Goal: Task Accomplishment & Management: Complete application form

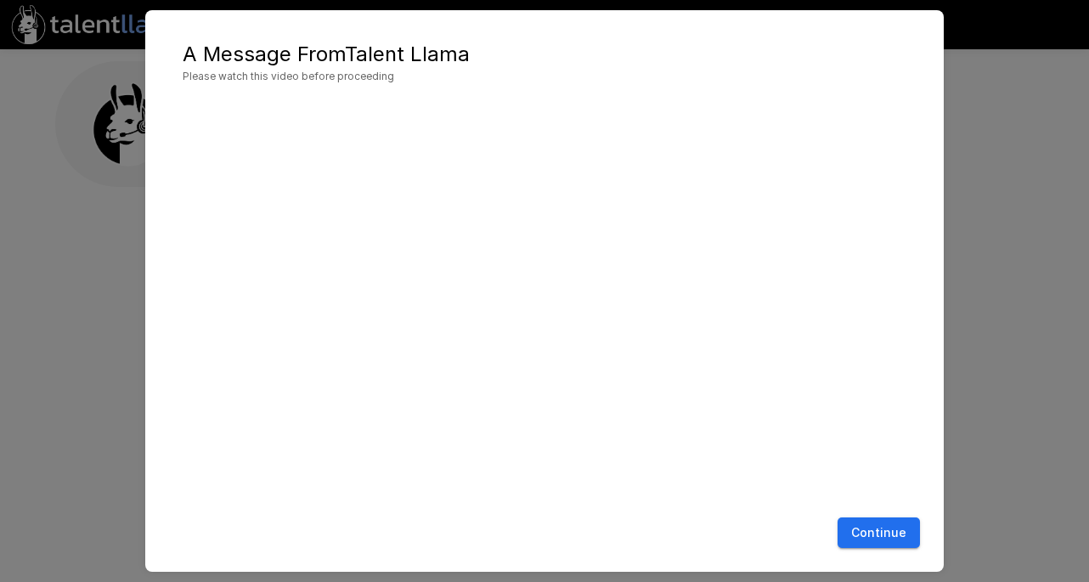
click at [883, 531] on button "Continue" at bounding box center [879, 532] width 82 height 31
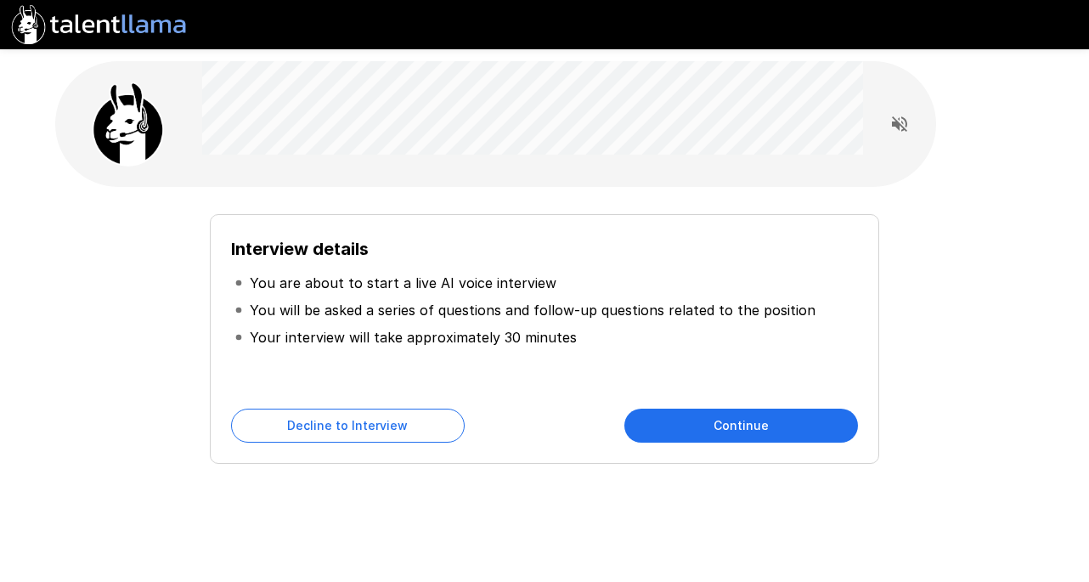
click at [713, 426] on button "Continue" at bounding box center [741, 426] width 234 height 34
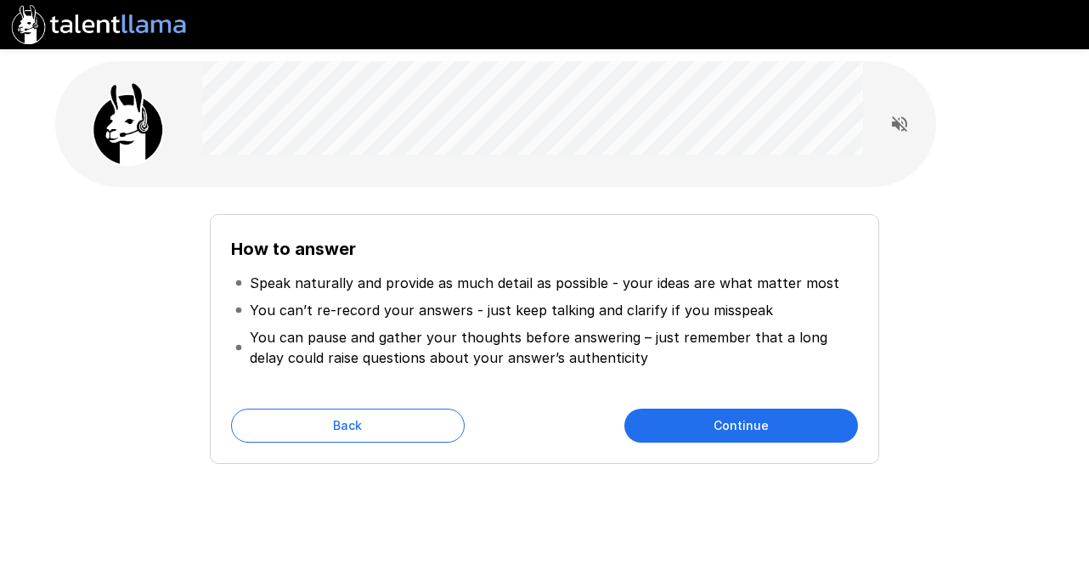
scroll to position [25, 0]
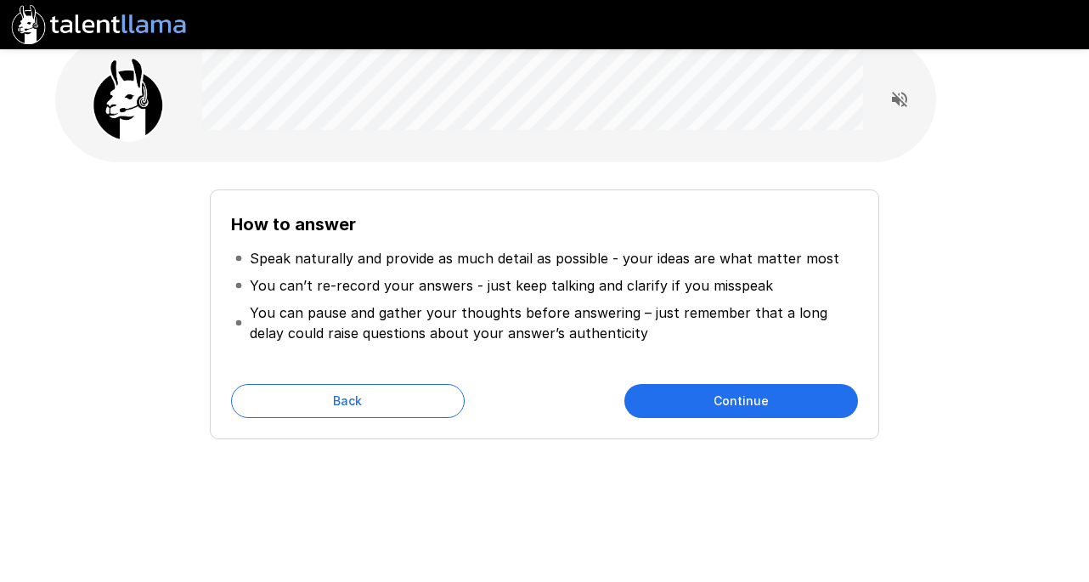
click at [740, 401] on button "Continue" at bounding box center [741, 401] width 234 height 34
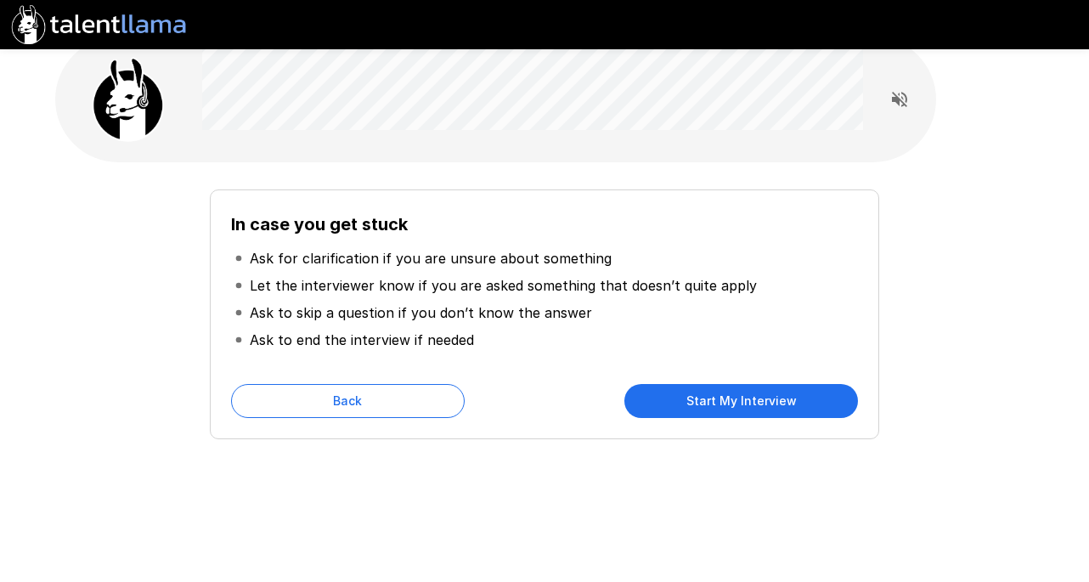
click at [737, 401] on button "Start My Interview" at bounding box center [741, 401] width 234 height 34
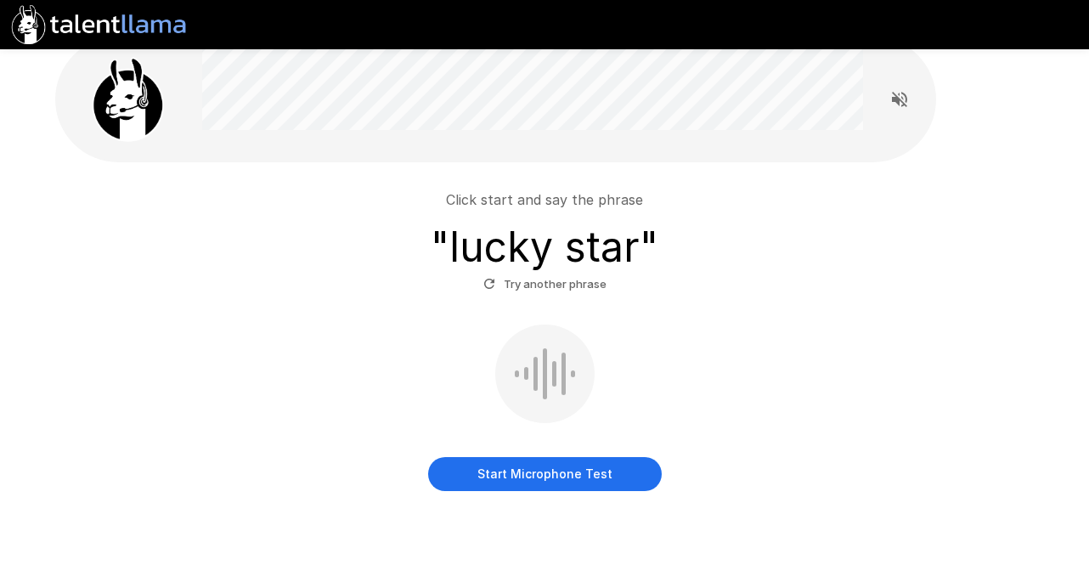
click at [544, 480] on button "Start Microphone Test" at bounding box center [545, 474] width 234 height 34
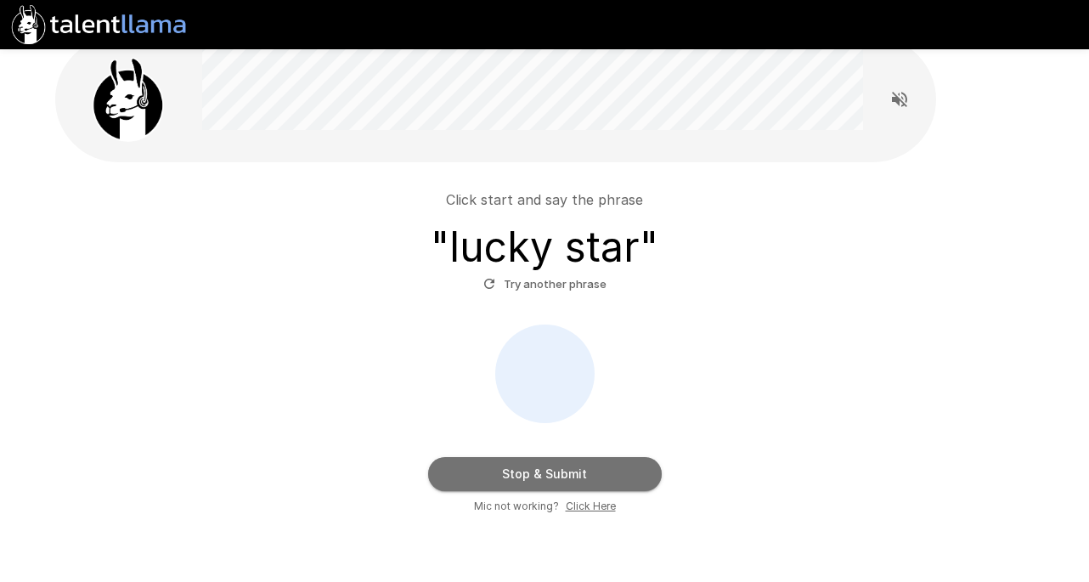
click at [544, 480] on button "Stop & Submit" at bounding box center [545, 474] width 234 height 34
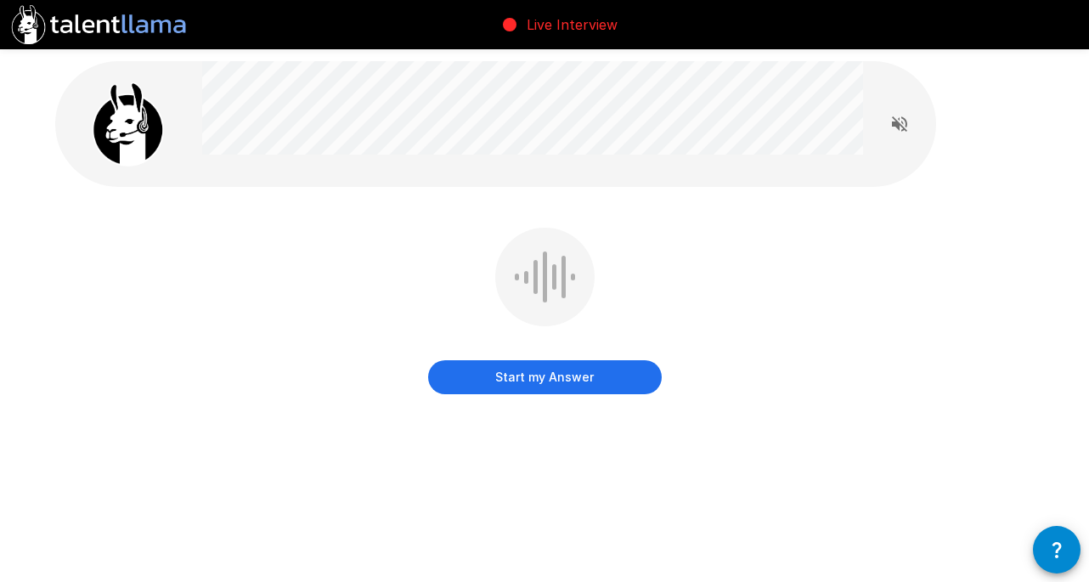
click at [562, 379] on button "Start my Answer" at bounding box center [545, 377] width 234 height 34
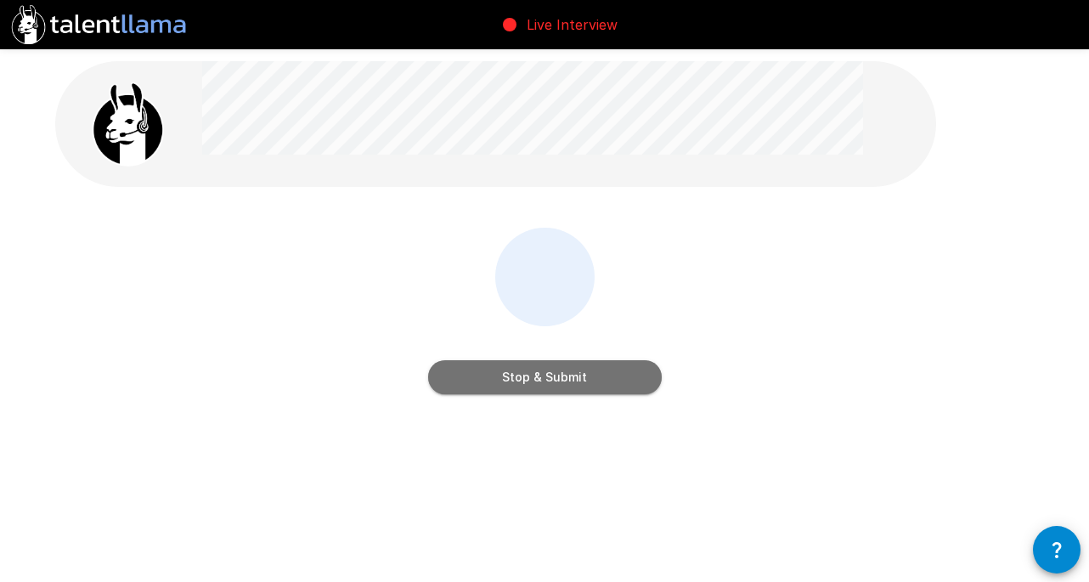
click at [562, 379] on button "Stop & Submit" at bounding box center [545, 377] width 234 height 34
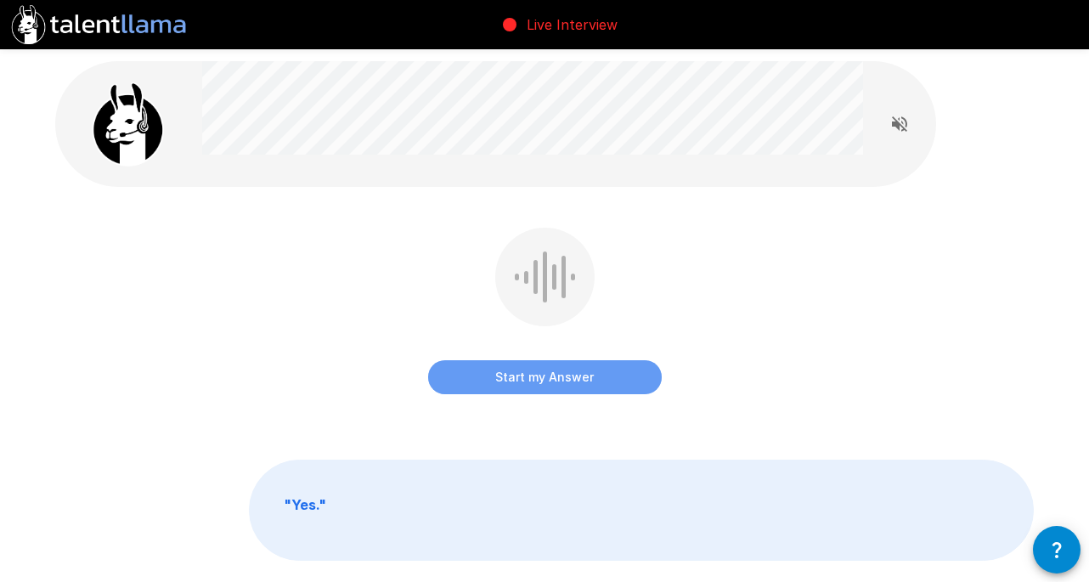
click at [526, 374] on button "Start my Answer" at bounding box center [545, 377] width 234 height 34
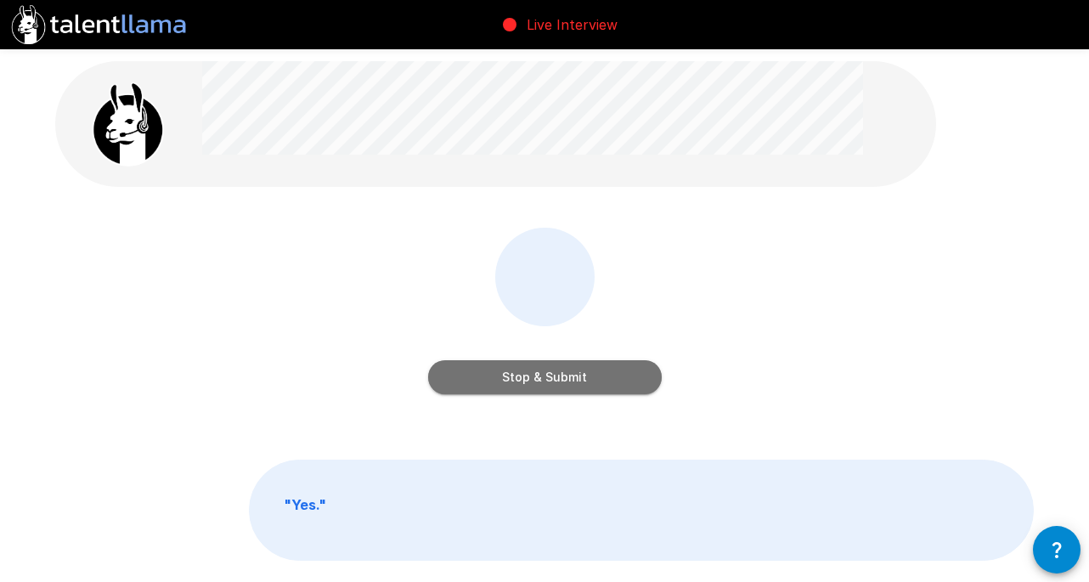
click at [526, 374] on button "Stop & Submit" at bounding box center [545, 377] width 234 height 34
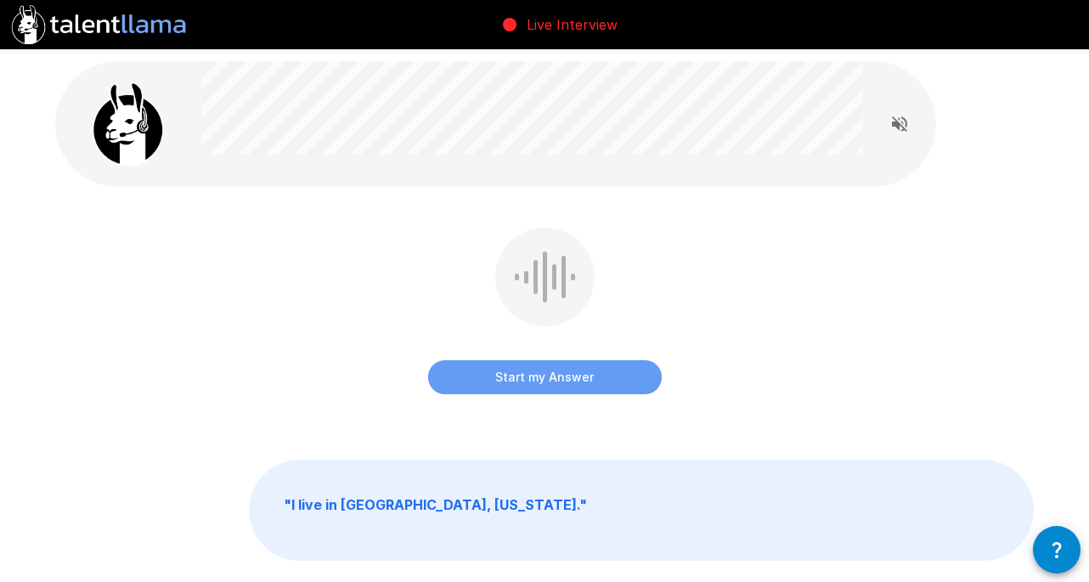
click at [547, 384] on button "Start my Answer" at bounding box center [545, 377] width 234 height 34
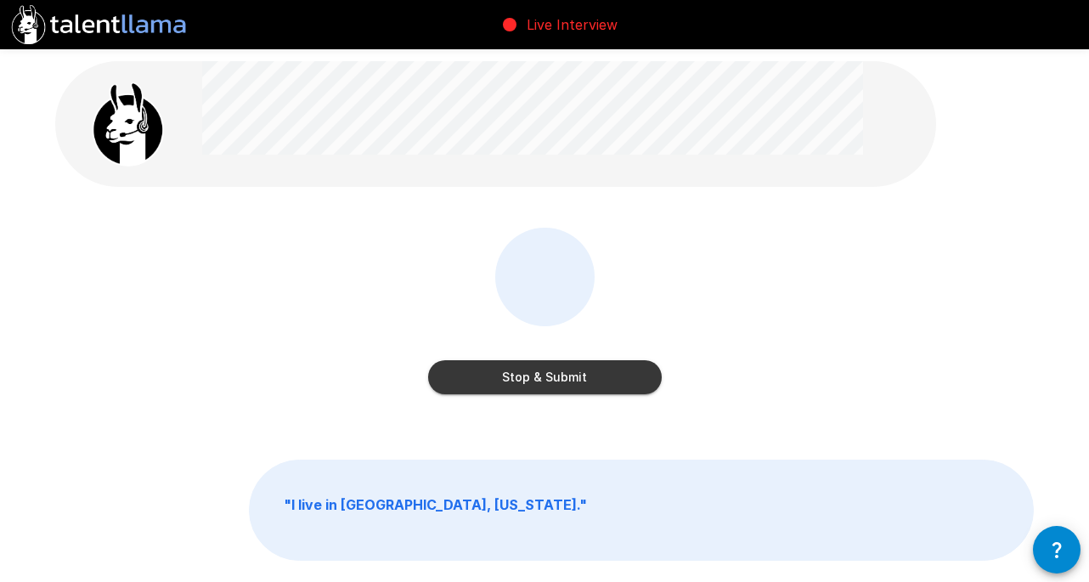
click at [547, 384] on button "Stop & Submit" at bounding box center [545, 377] width 234 height 34
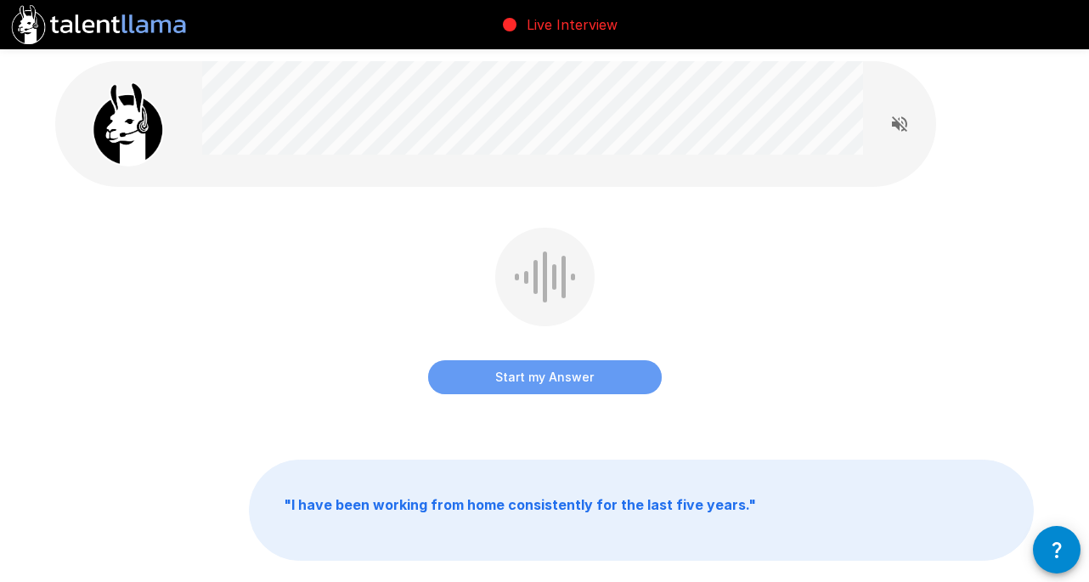
click at [529, 381] on button "Start my Answer" at bounding box center [545, 377] width 234 height 34
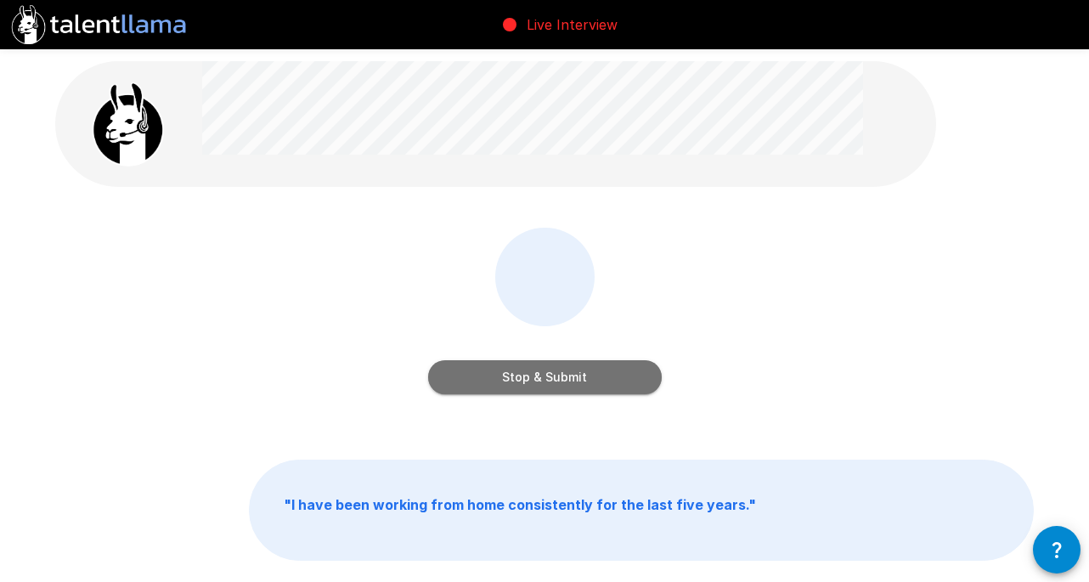
click at [529, 381] on button "Stop & Submit" at bounding box center [545, 377] width 234 height 34
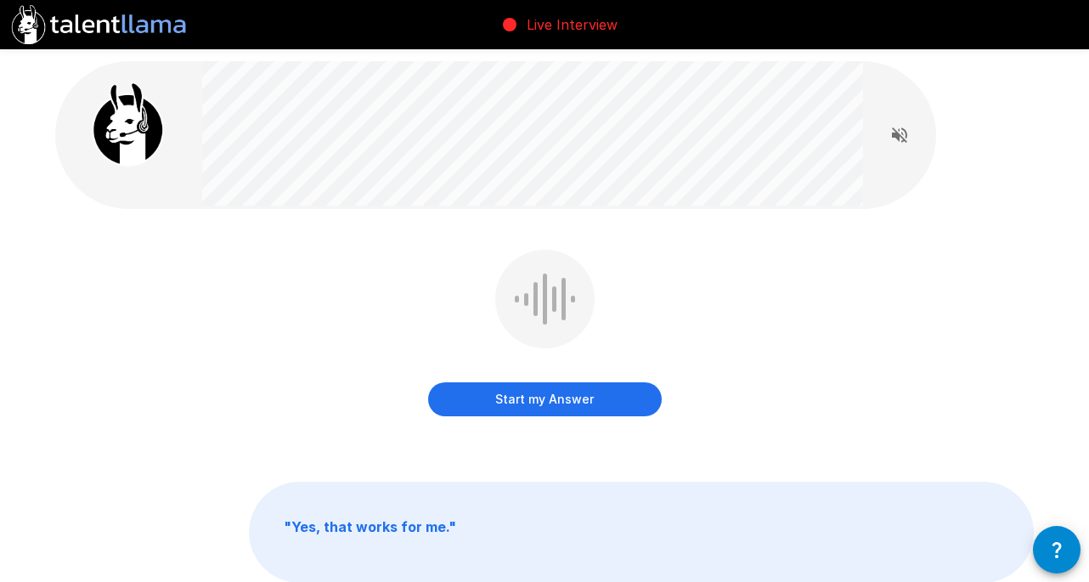
click at [529, 382] on button "Start my Answer" at bounding box center [545, 399] width 234 height 34
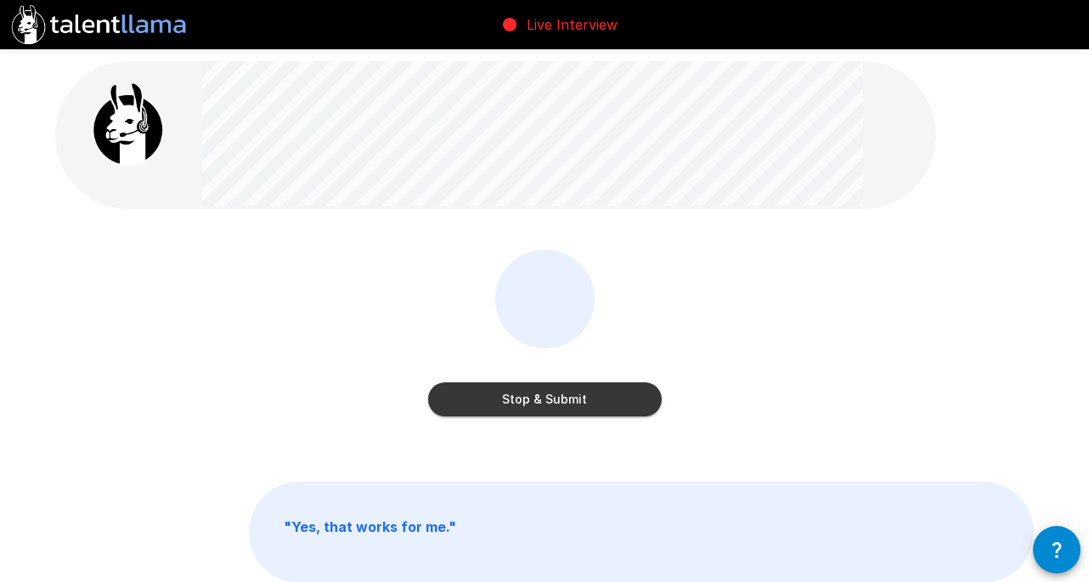
click at [577, 398] on button "Stop & Submit" at bounding box center [545, 399] width 234 height 34
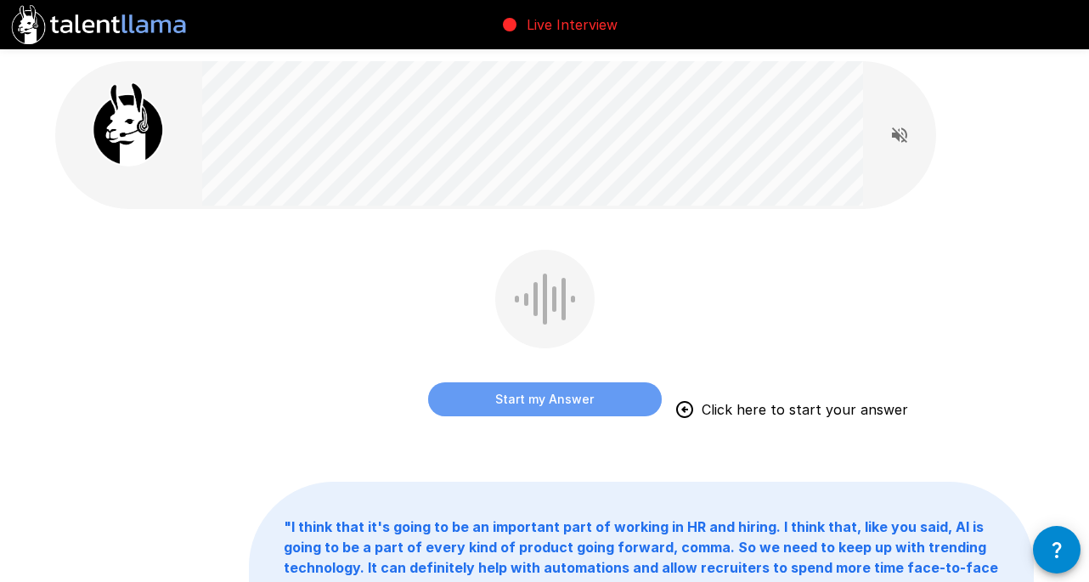
click at [555, 395] on button "Start my Answer" at bounding box center [545, 399] width 234 height 34
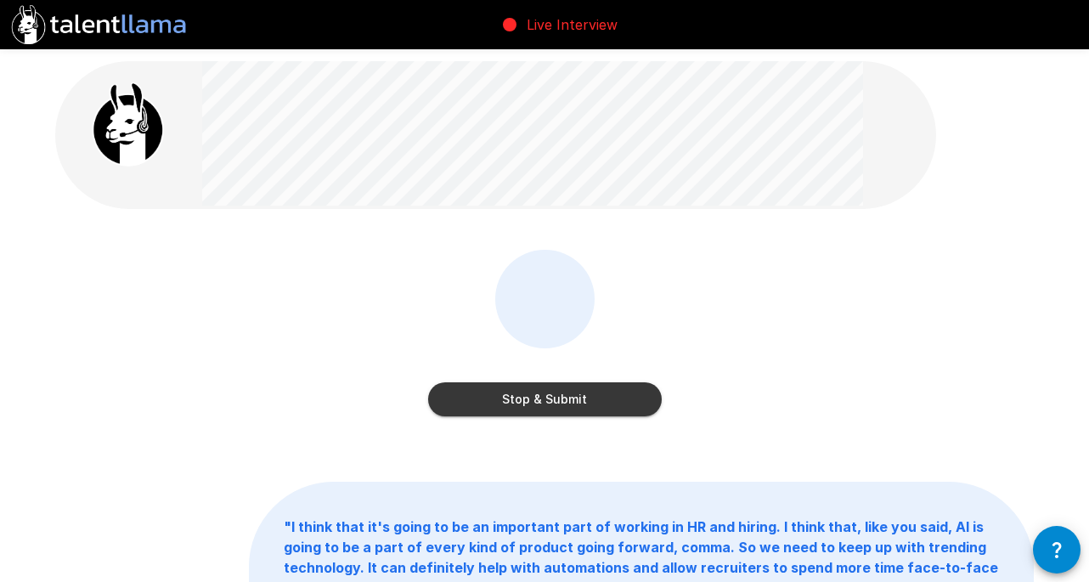
click at [490, 395] on button "Stop & Submit" at bounding box center [545, 399] width 234 height 34
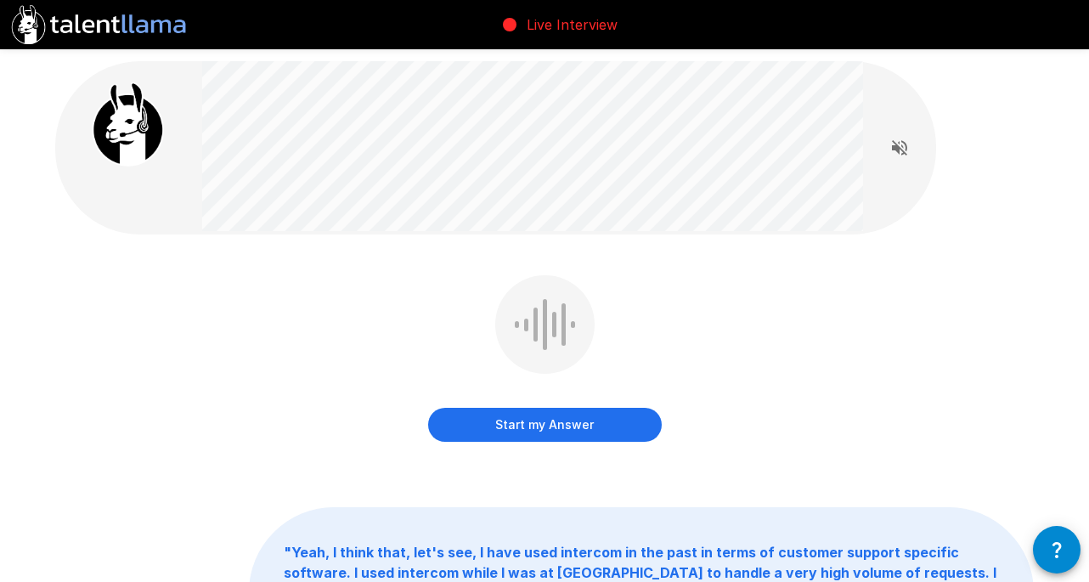
click at [546, 424] on button "Start my Answer" at bounding box center [545, 425] width 234 height 34
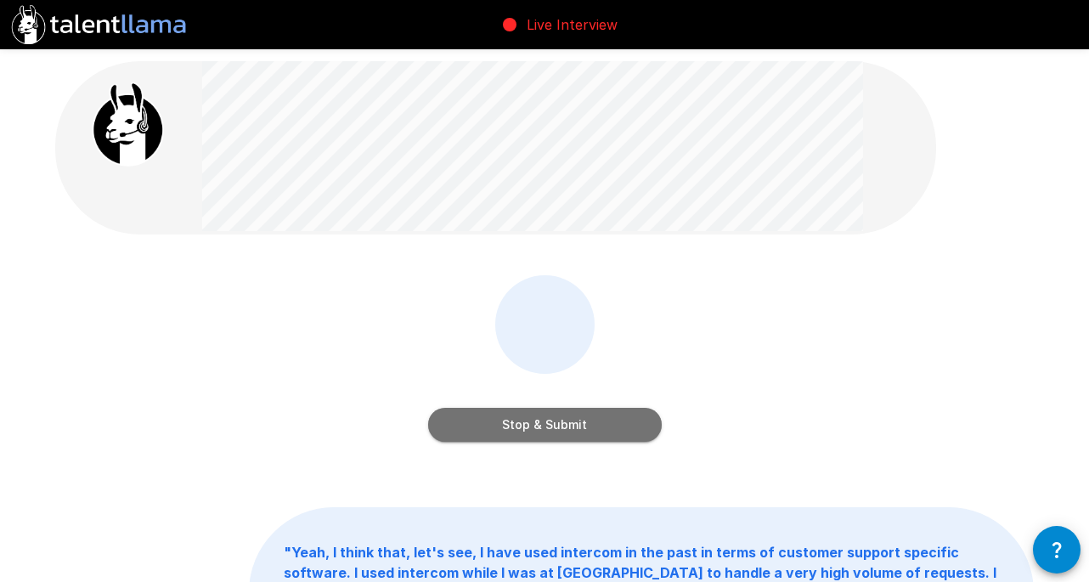
click at [619, 435] on button "Stop & Submit" at bounding box center [545, 425] width 234 height 34
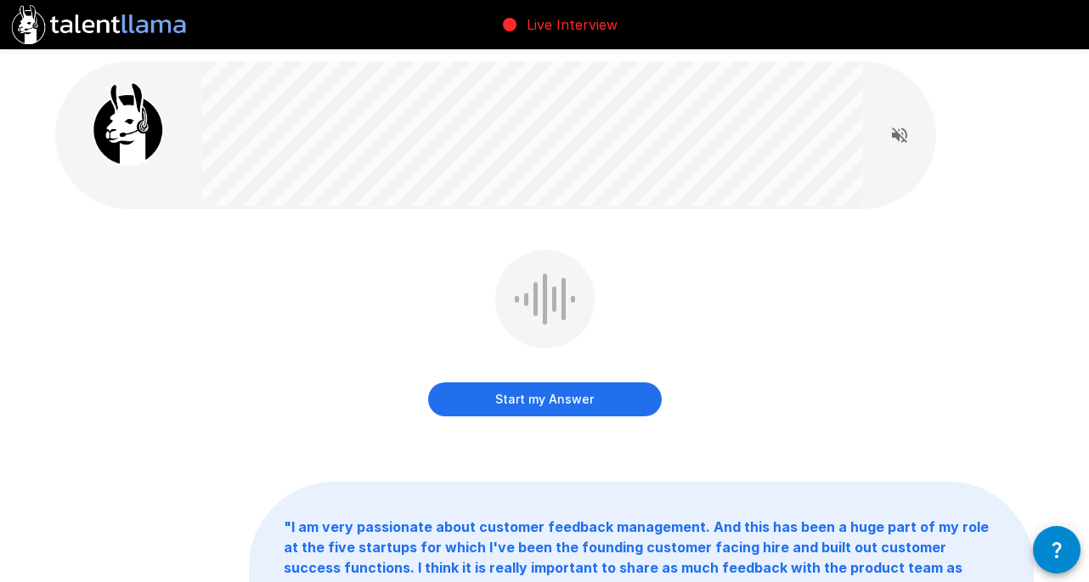
click at [534, 392] on button "Start my Answer" at bounding box center [545, 399] width 234 height 34
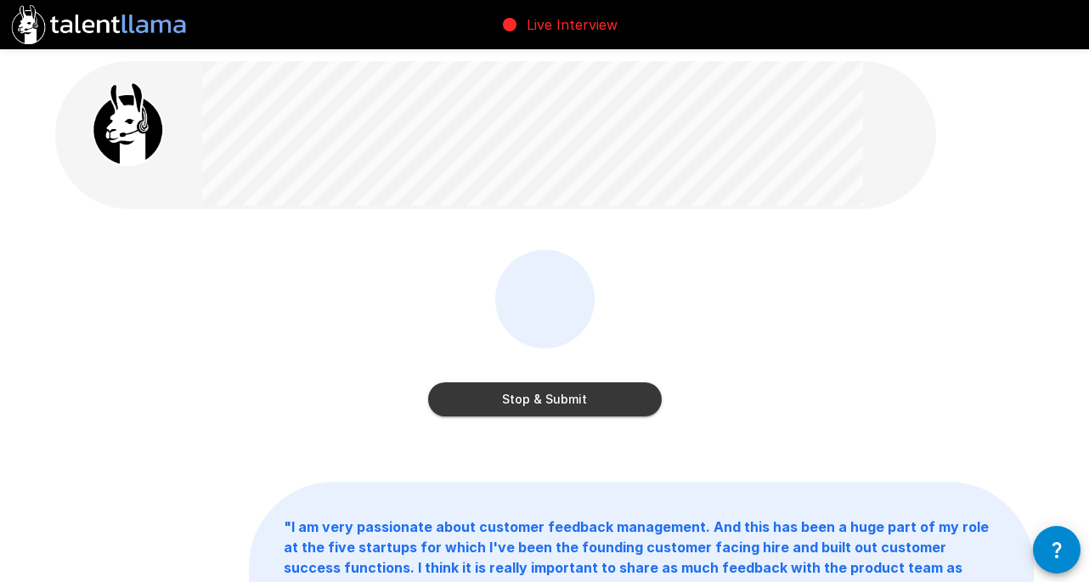
click at [548, 392] on button "Stop & Submit" at bounding box center [545, 399] width 234 height 34
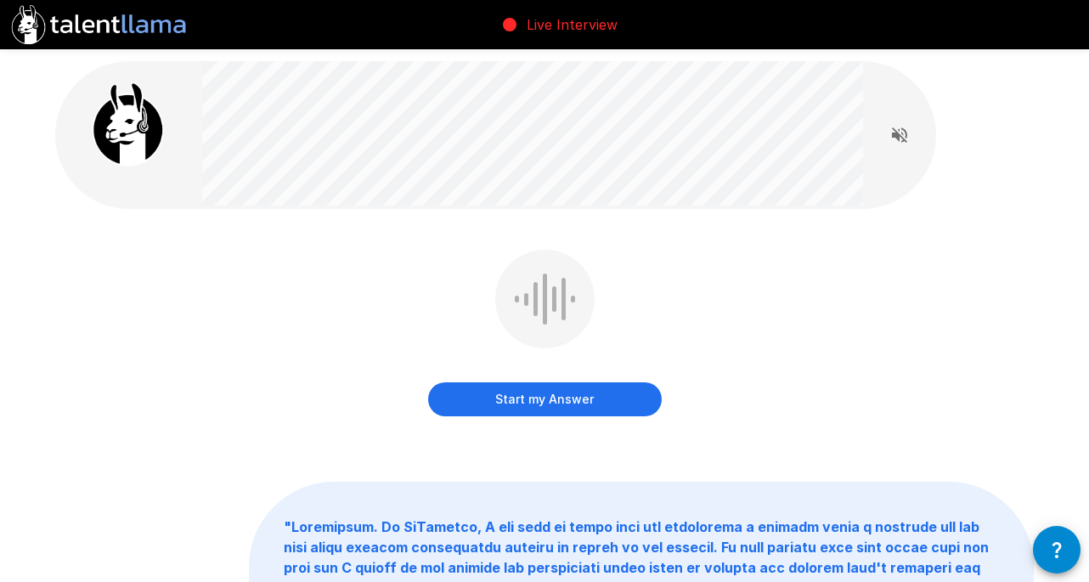
click at [569, 382] on button "Start my Answer" at bounding box center [545, 399] width 234 height 34
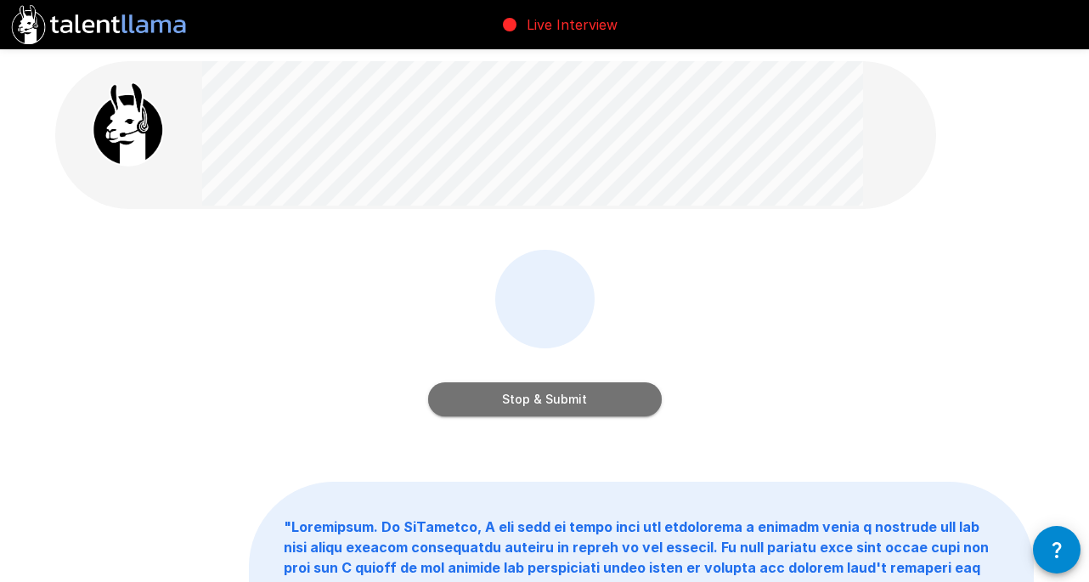
click at [548, 402] on button "Stop & Submit" at bounding box center [545, 399] width 234 height 34
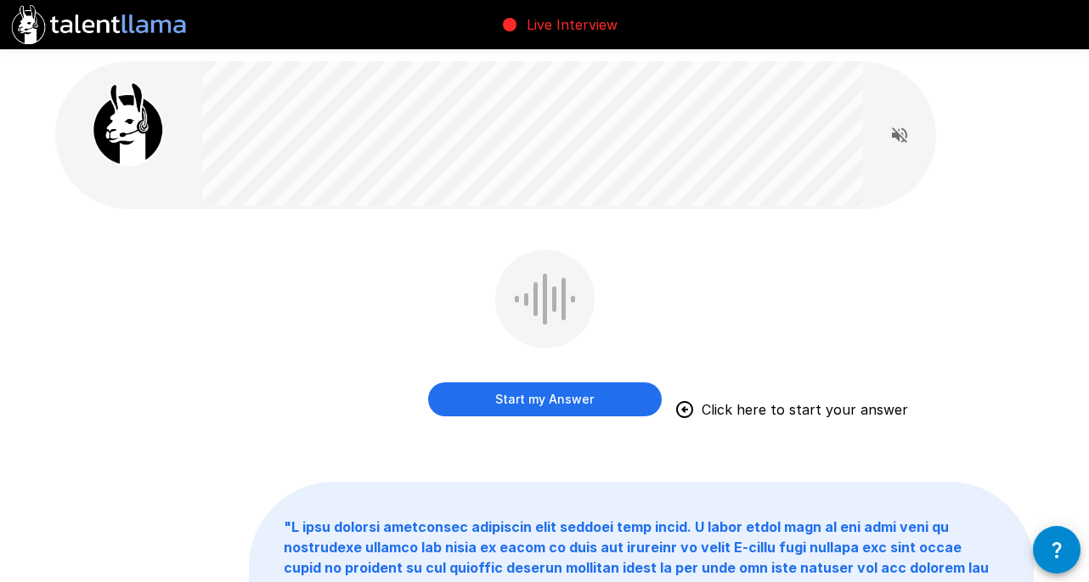
click at [516, 398] on button "Start my Answer" at bounding box center [545, 399] width 234 height 34
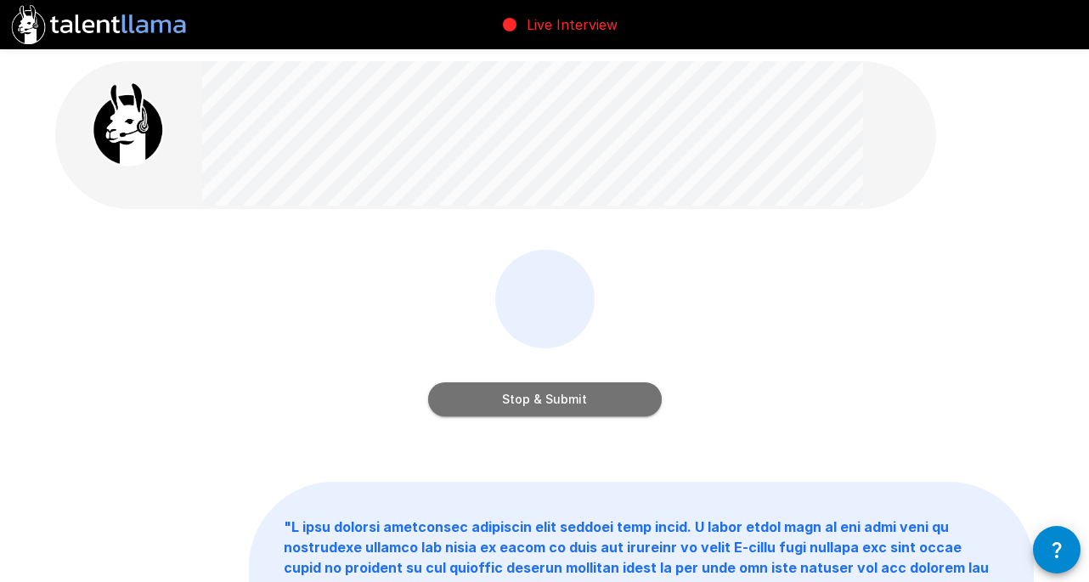
click at [621, 409] on button "Stop & Submit" at bounding box center [545, 399] width 234 height 34
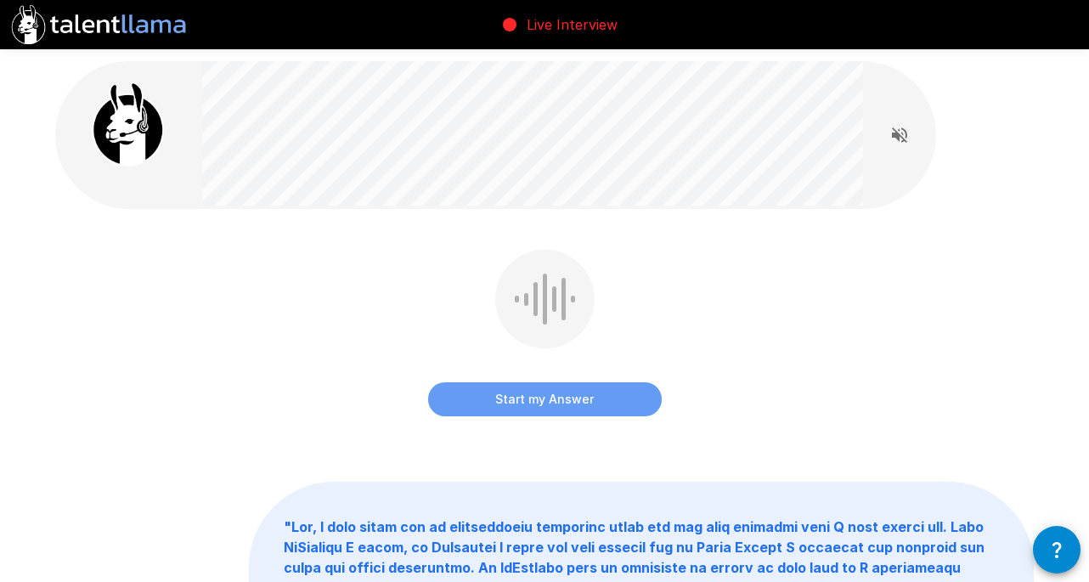
click at [548, 392] on button "Start my Answer" at bounding box center [545, 399] width 234 height 34
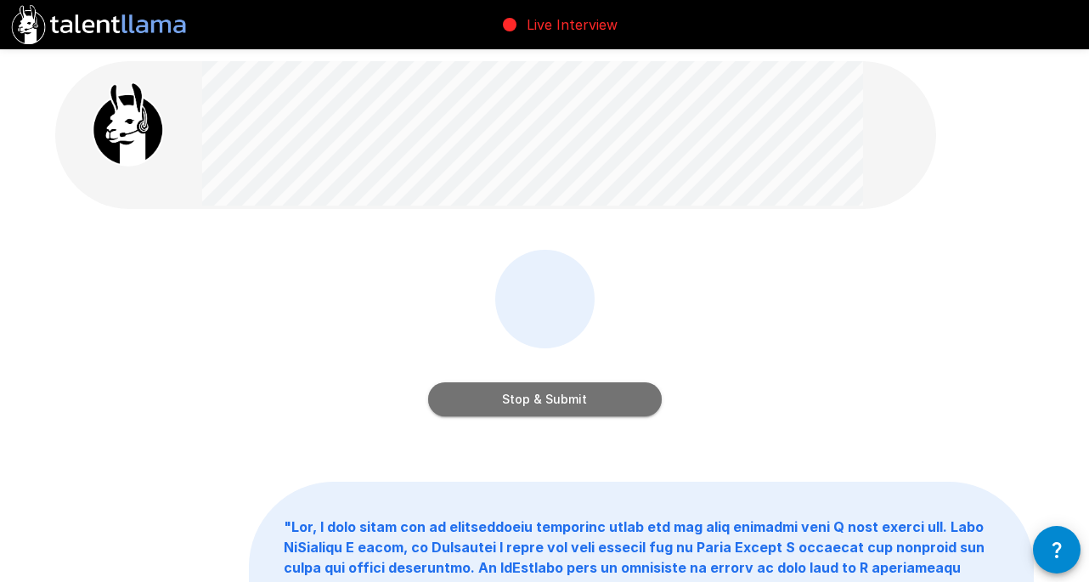
click at [608, 397] on button "Stop & Submit" at bounding box center [545, 399] width 234 height 34
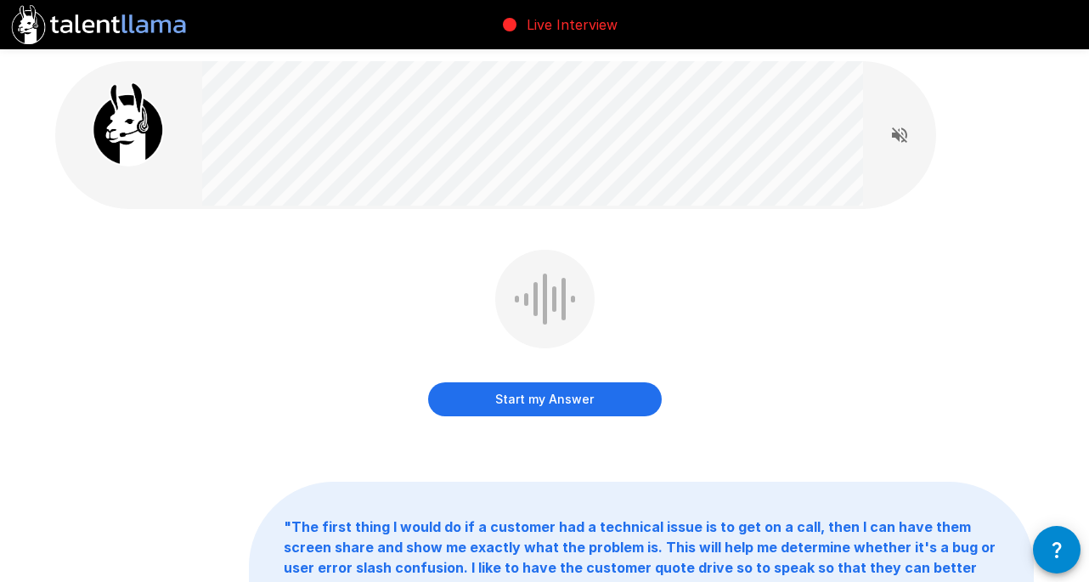
click at [540, 398] on button "Start my Answer" at bounding box center [545, 399] width 234 height 34
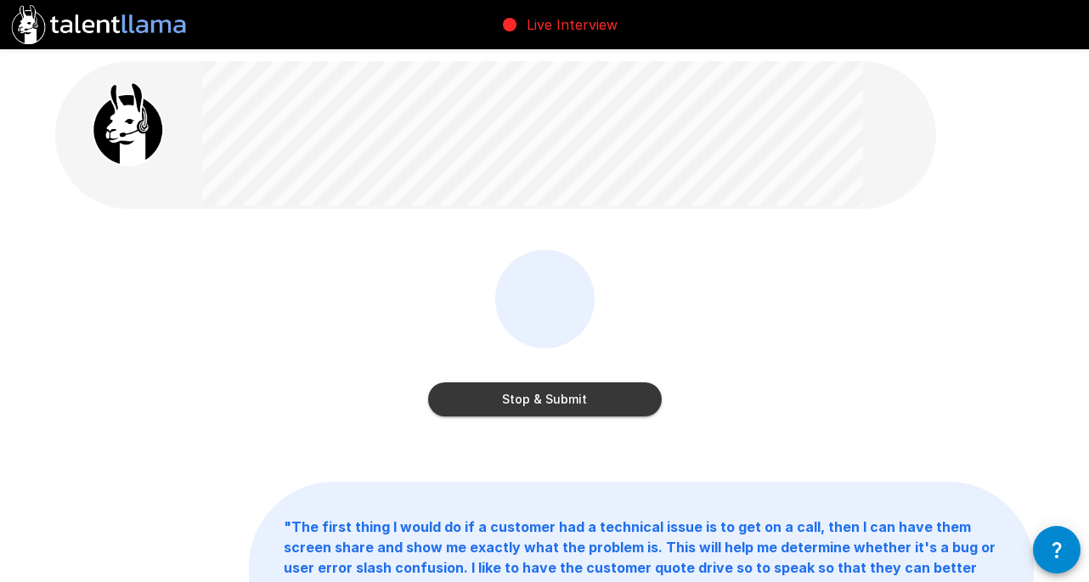
click at [540, 398] on button "Stop & Submit" at bounding box center [545, 399] width 234 height 34
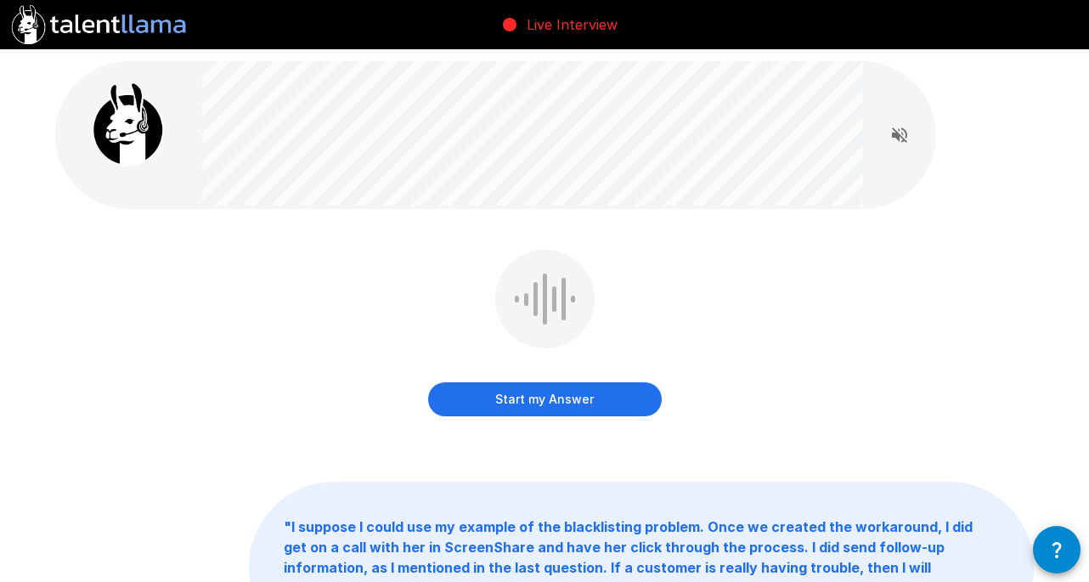
click at [506, 398] on button "Start my Answer" at bounding box center [545, 399] width 234 height 34
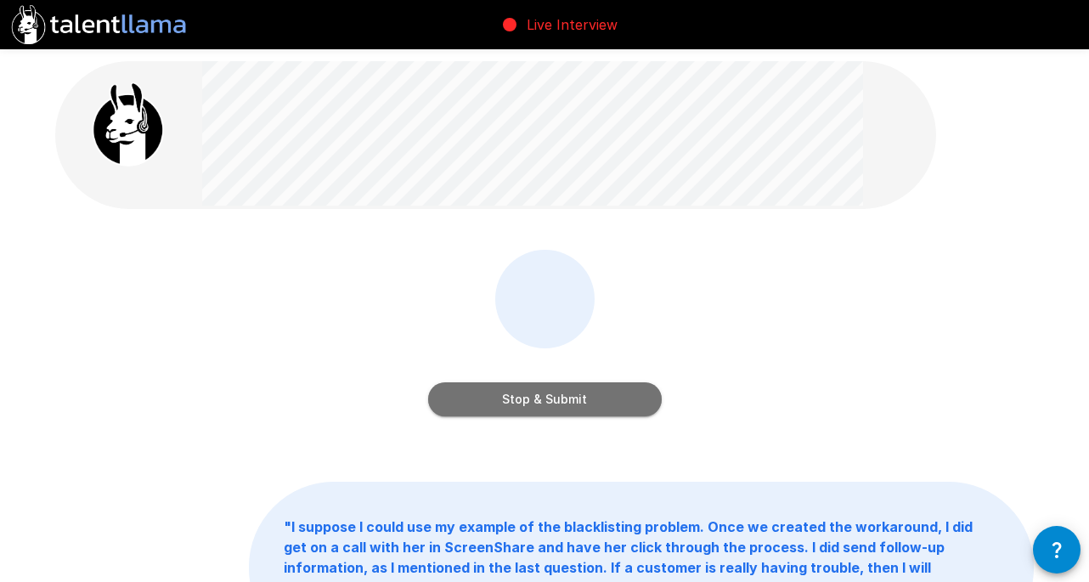
click at [537, 398] on button "Stop & Submit" at bounding box center [545, 399] width 234 height 34
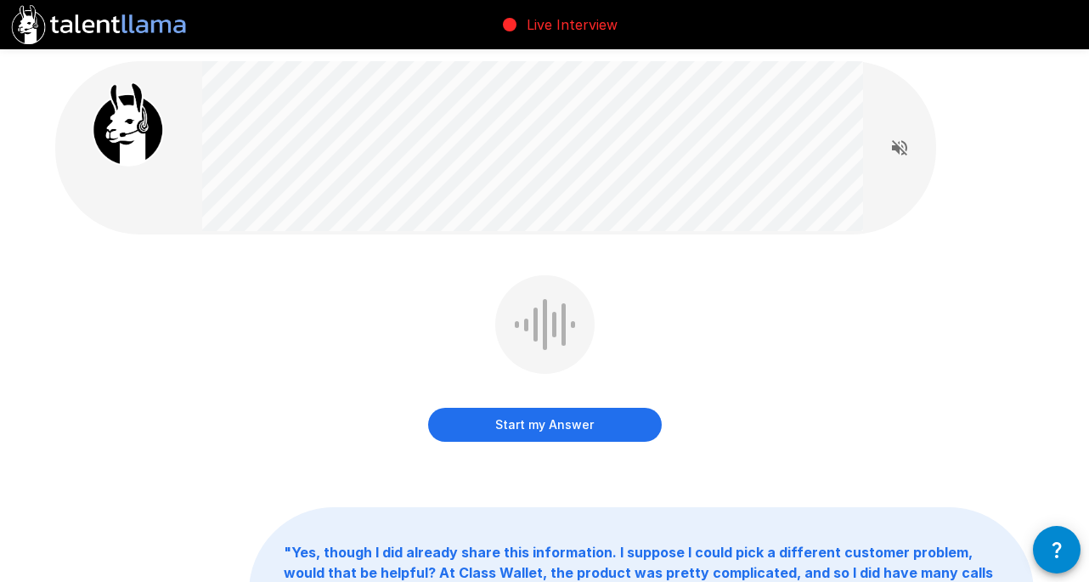
click at [562, 433] on button "Start my Answer" at bounding box center [545, 425] width 234 height 34
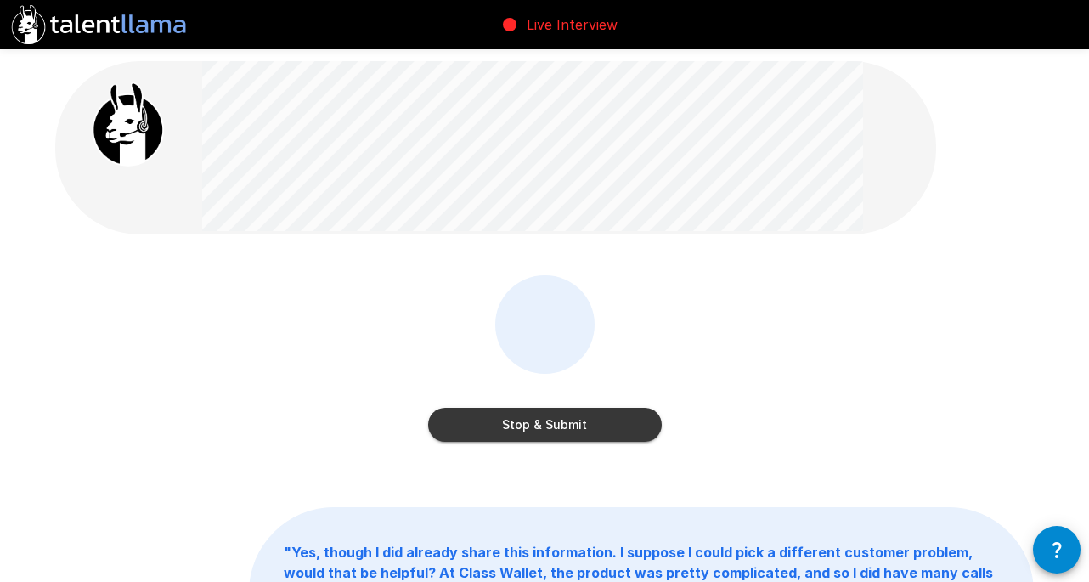
click at [536, 426] on button "Stop & Submit" at bounding box center [545, 425] width 234 height 34
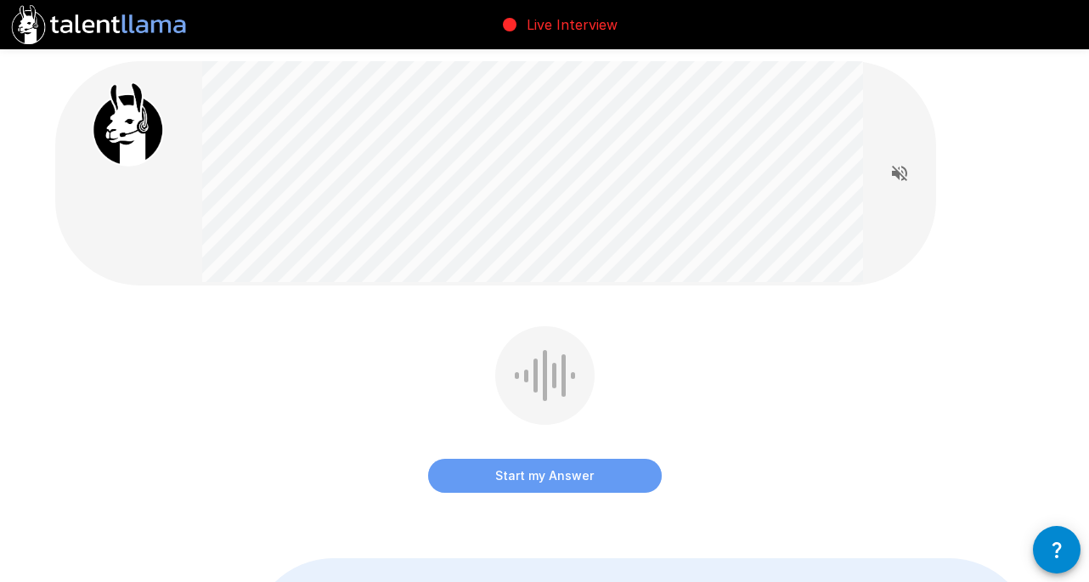
click at [518, 474] on button "Start my Answer" at bounding box center [545, 476] width 234 height 34
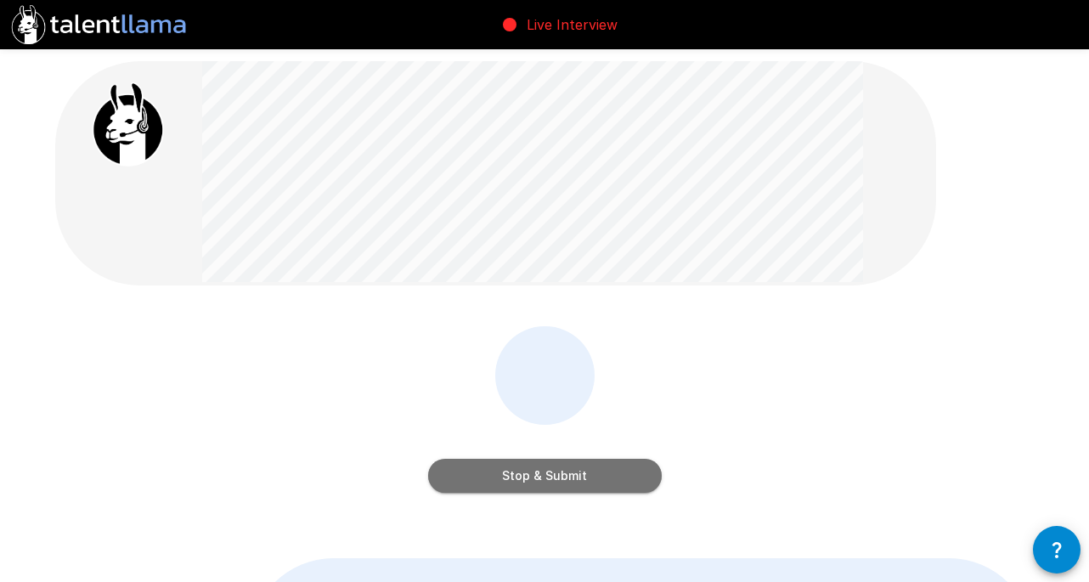
click at [588, 479] on button "Stop & Submit" at bounding box center [545, 476] width 234 height 34
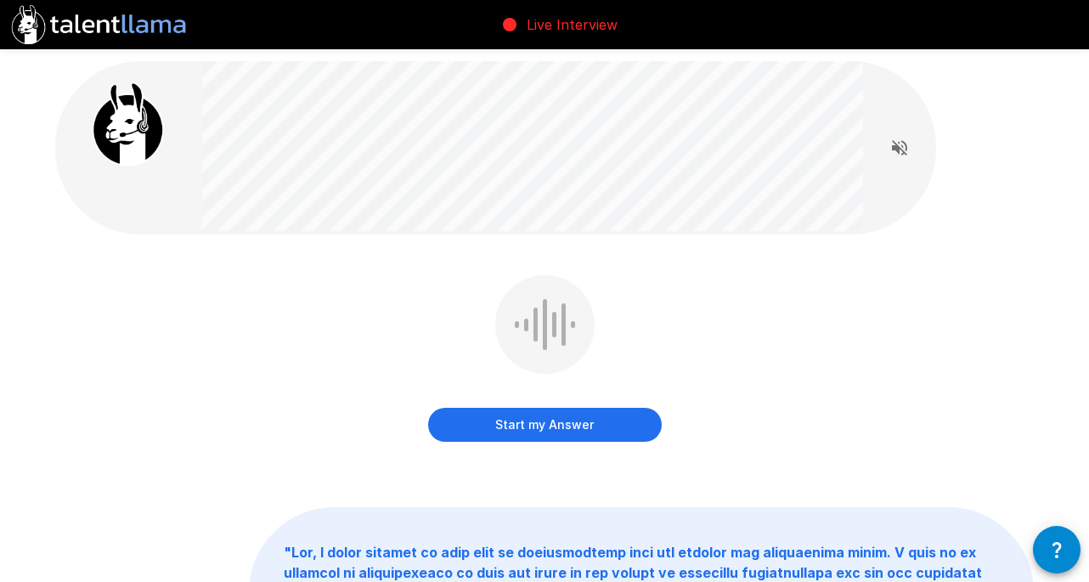
click at [600, 421] on button "Start my Answer" at bounding box center [545, 425] width 234 height 34
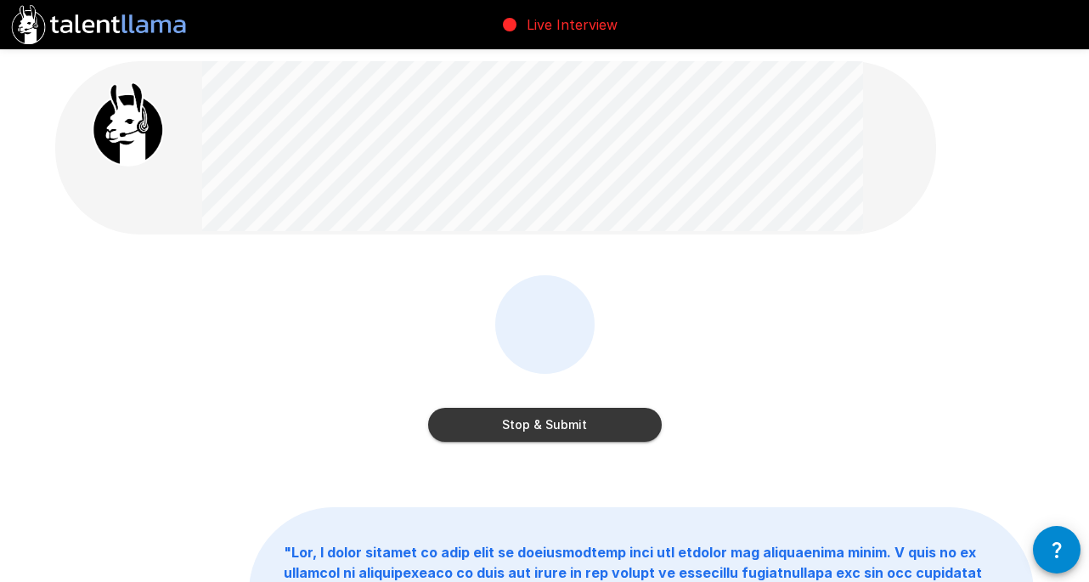
click at [512, 419] on button "Stop & Submit" at bounding box center [545, 425] width 234 height 34
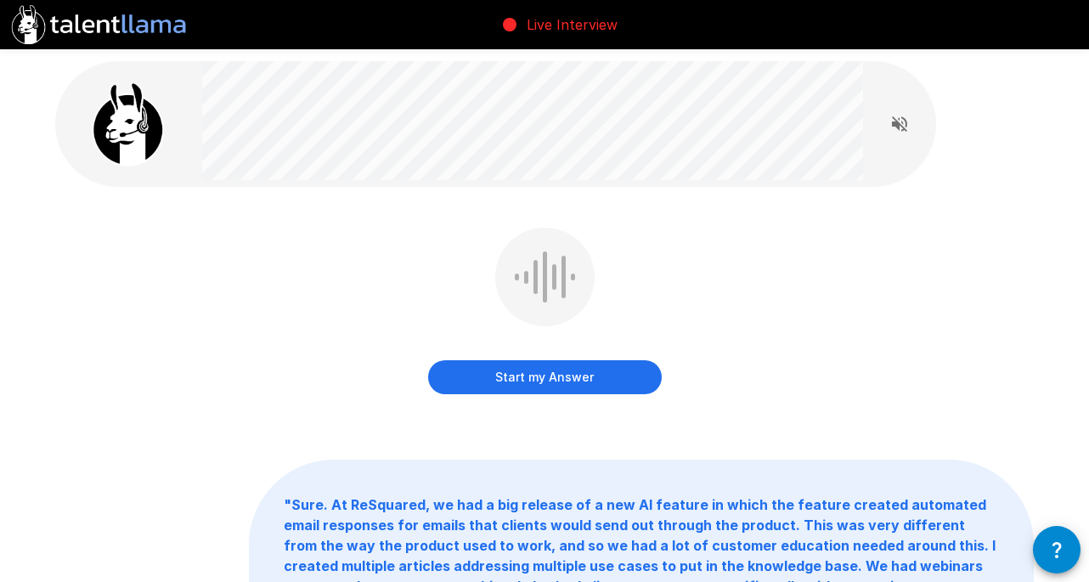
click at [562, 372] on button "Start my Answer" at bounding box center [545, 377] width 234 height 34
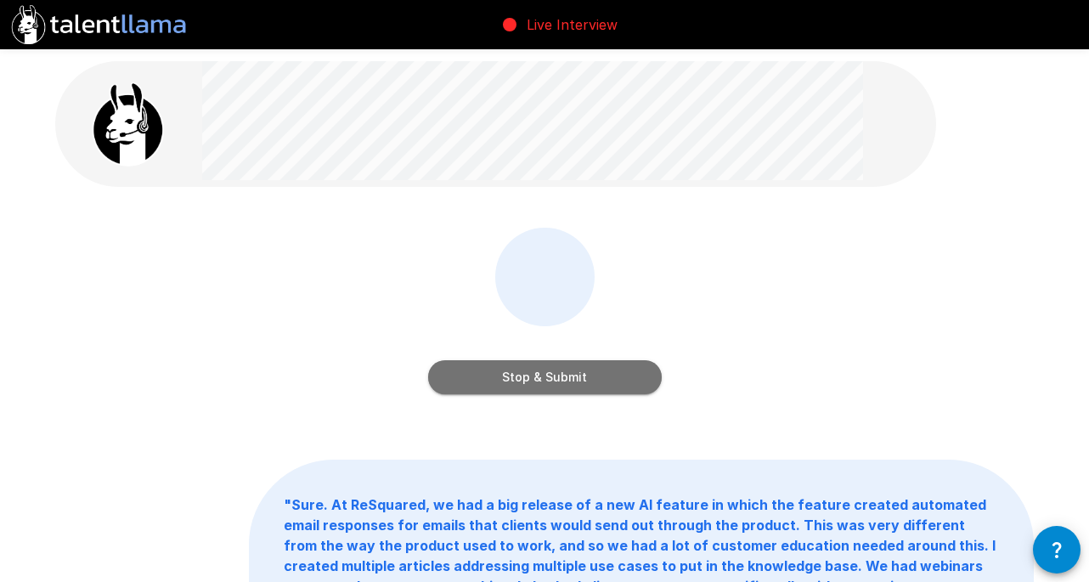
click at [574, 382] on button "Stop & Submit" at bounding box center [545, 377] width 234 height 34
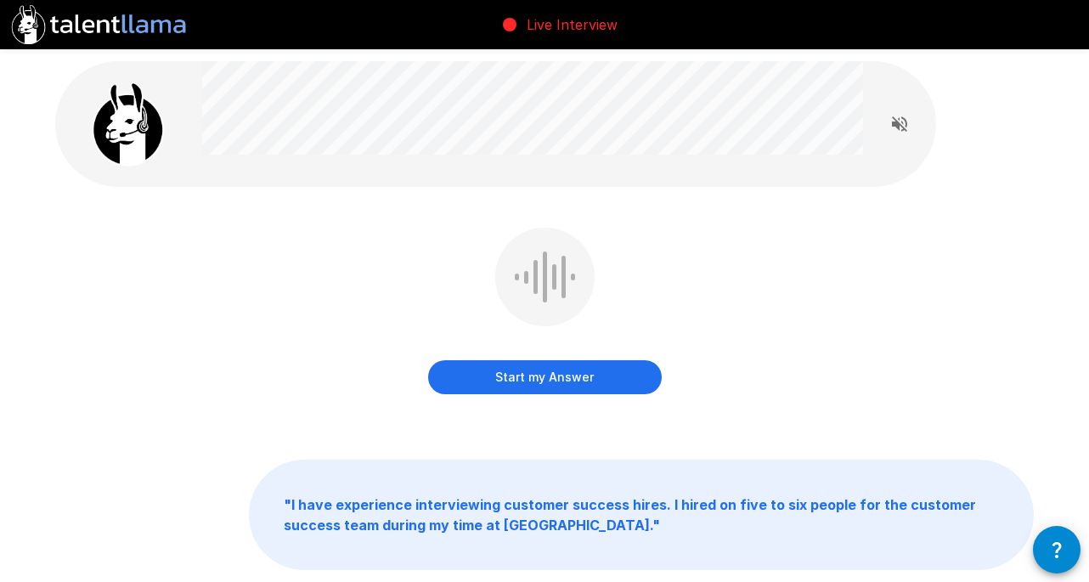
click at [549, 376] on button "Start my Answer" at bounding box center [545, 377] width 234 height 34
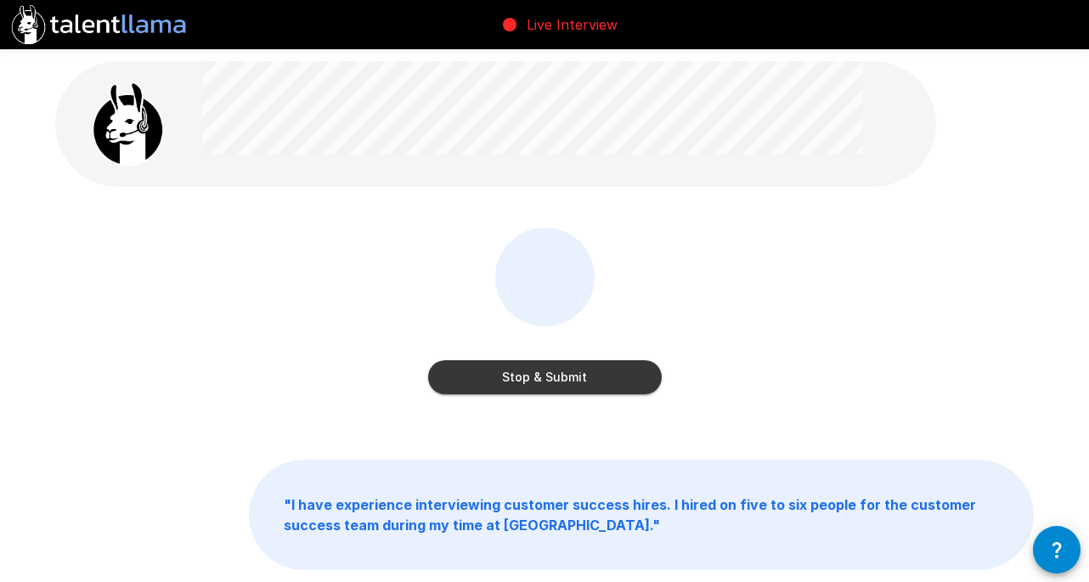
click at [582, 375] on button "Stop & Submit" at bounding box center [545, 377] width 234 height 34
